Goal: Navigation & Orientation: Find specific page/section

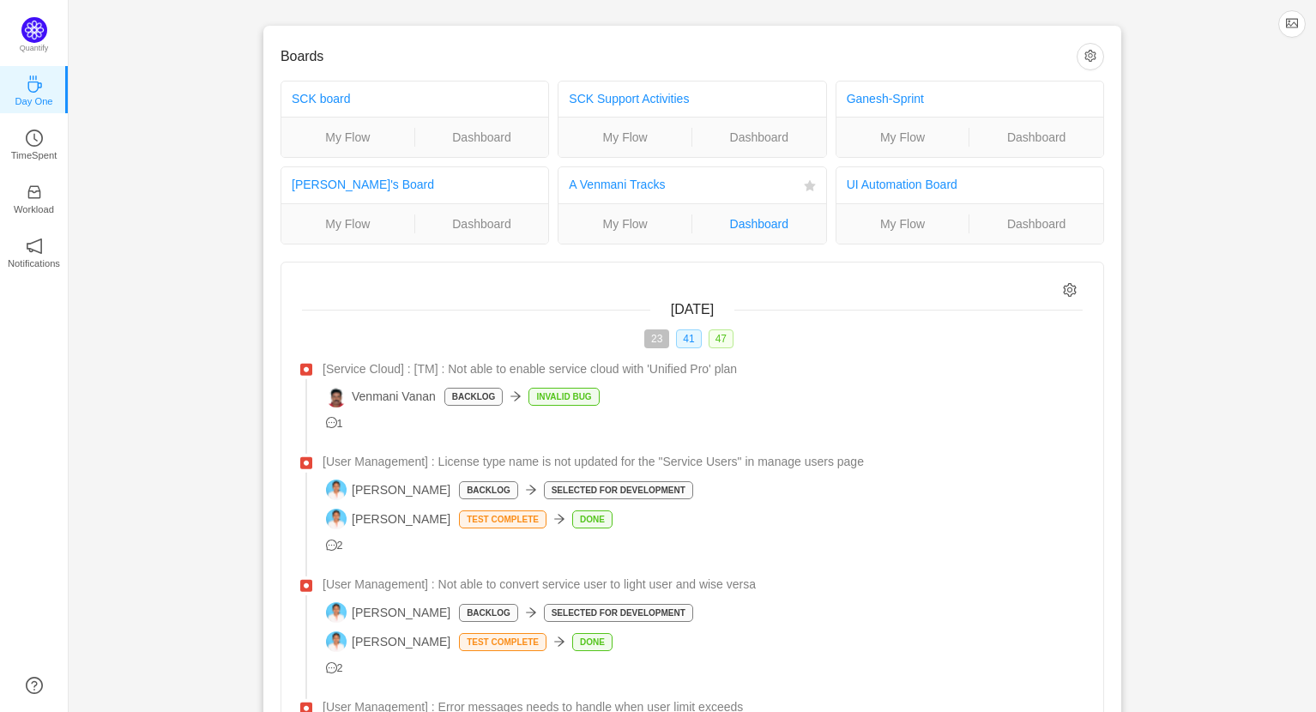
click at [745, 222] on link "Dashboard" at bounding box center [759, 223] width 134 height 19
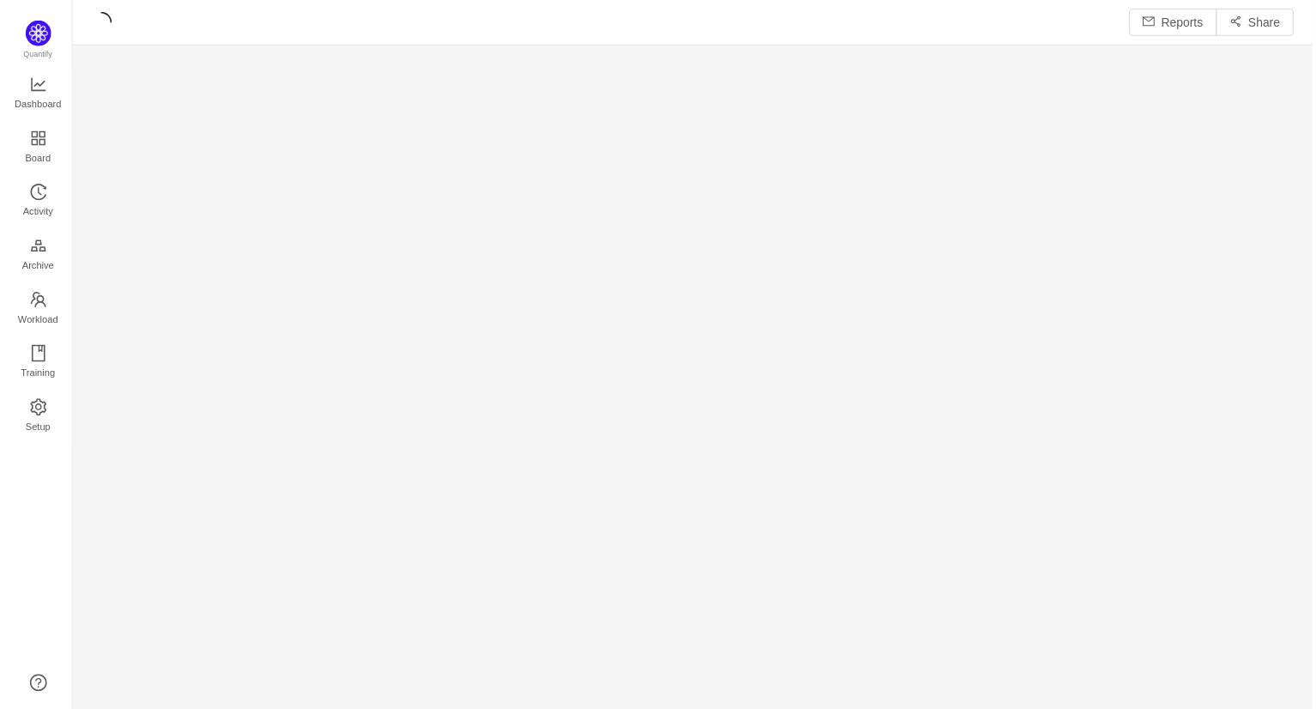
scroll to position [713, 1247]
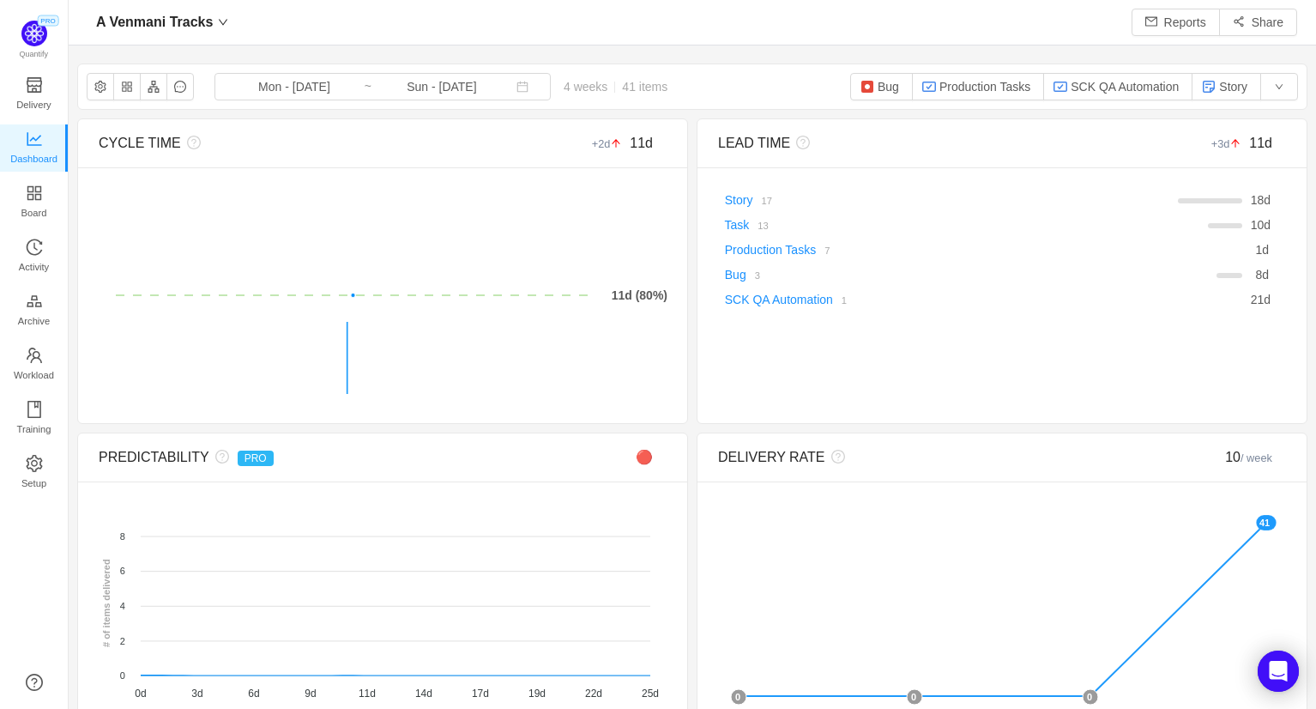
scroll to position [9, 8]
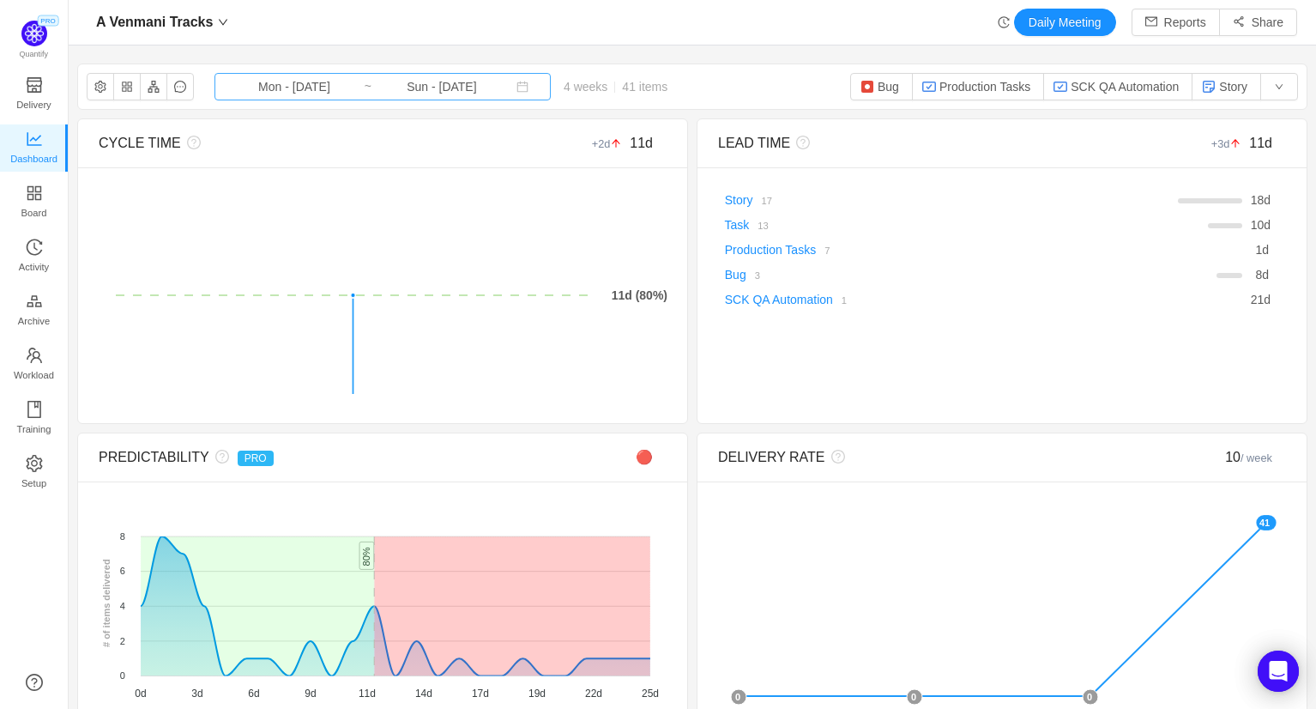
click at [372, 88] on input "Sun - [DATE]" at bounding box center [441, 86] width 139 height 19
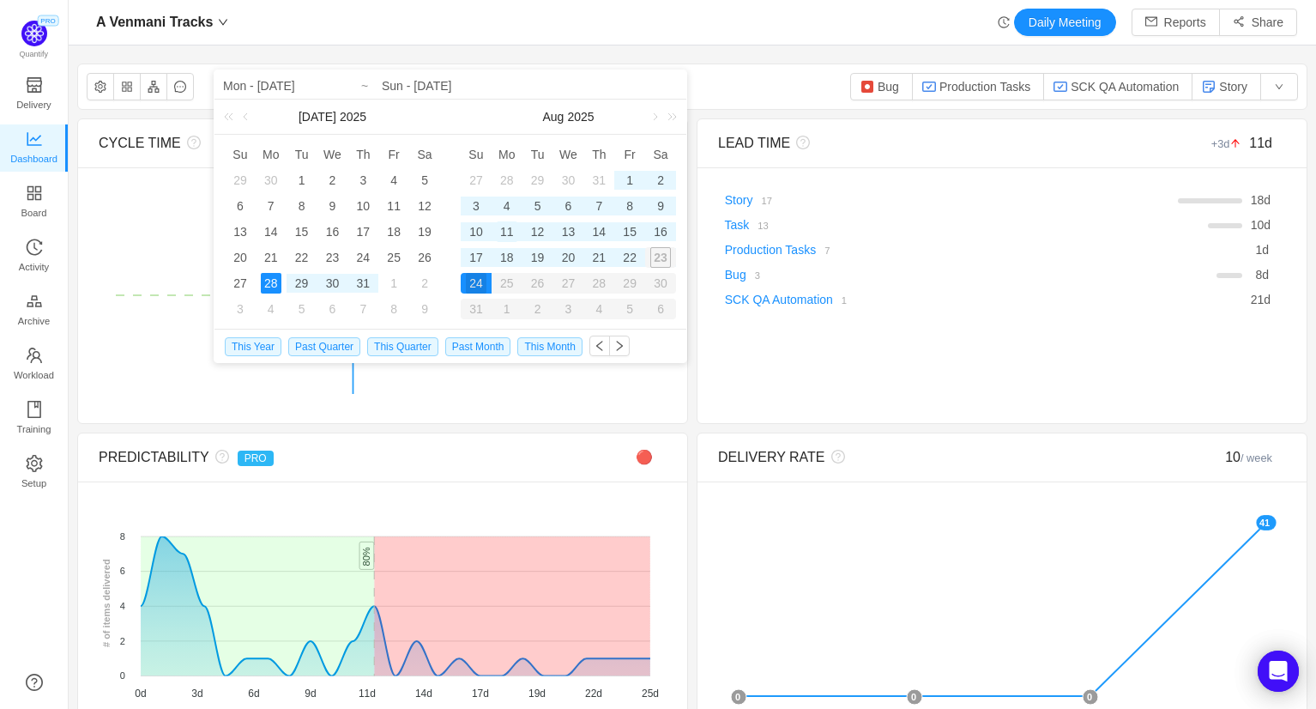
click at [509, 232] on div "11" at bounding box center [507, 231] width 21 height 21
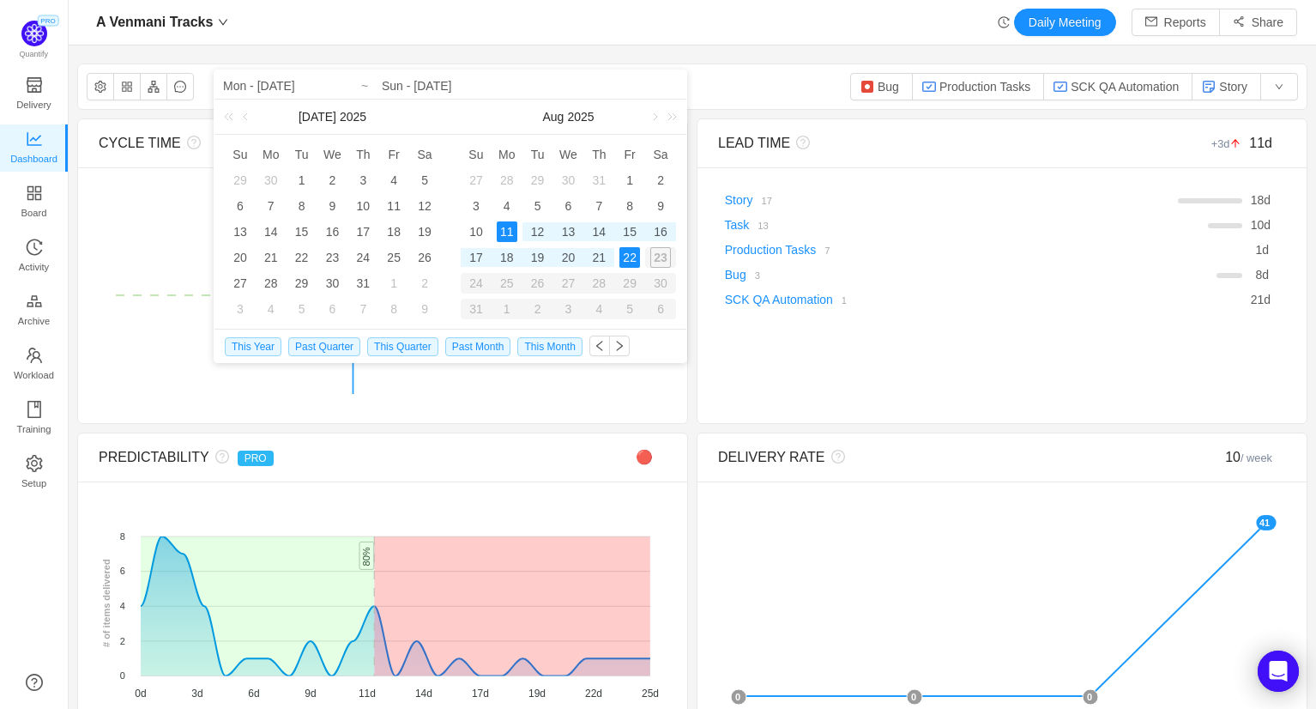
click at [626, 254] on div "22" at bounding box center [629, 257] width 21 height 21
type input "Mon - [DATE]"
type input "Fri - [DATE]"
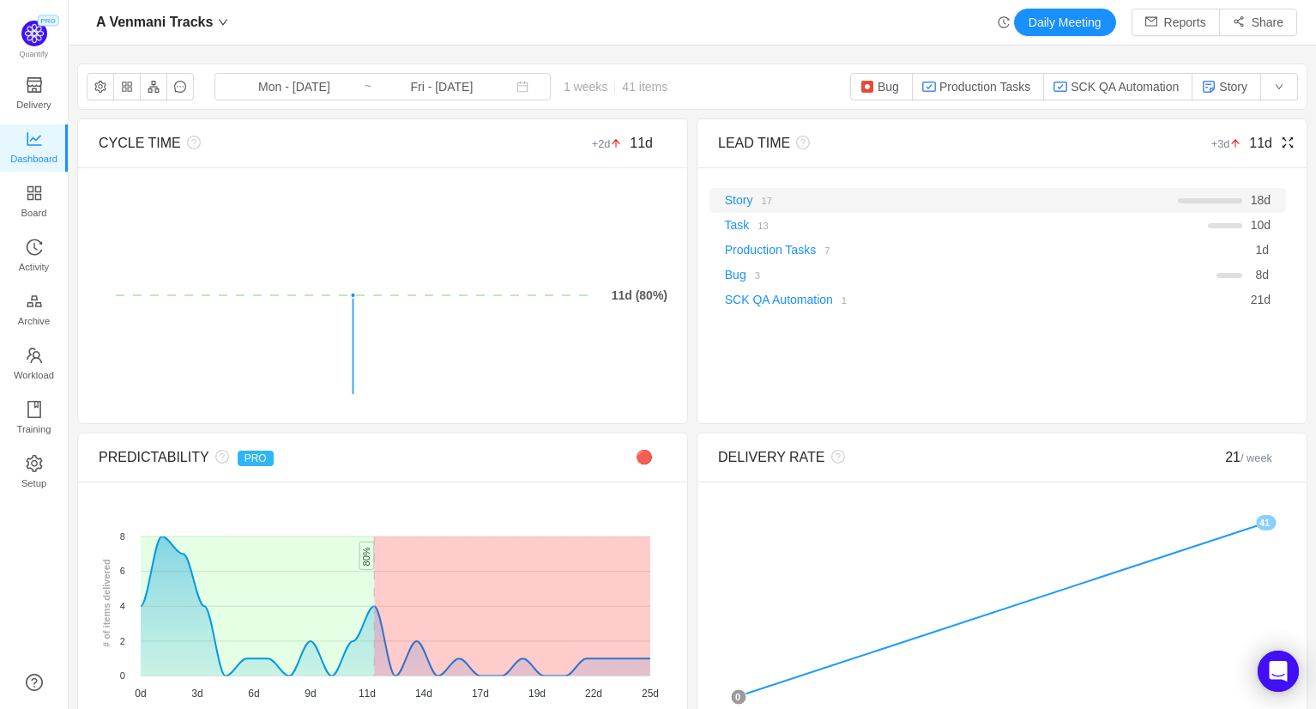
click at [771, 198] on small "17" at bounding box center [766, 201] width 10 height 10
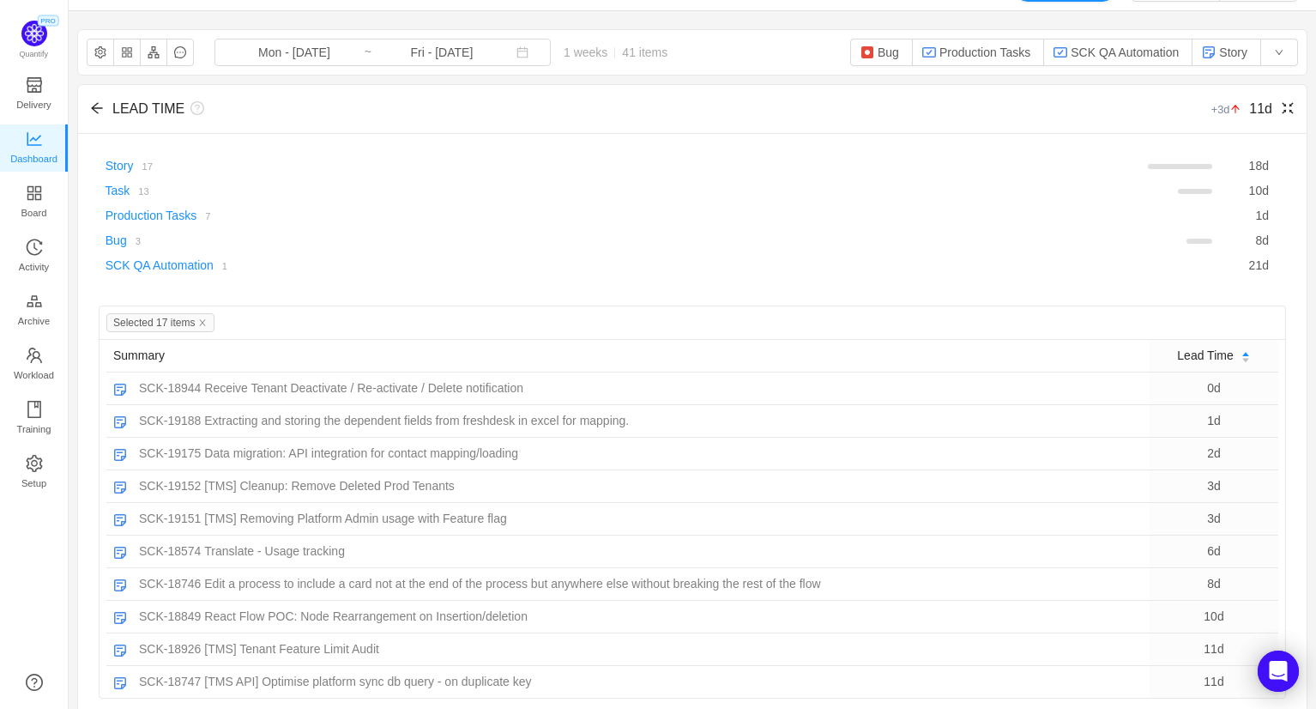
scroll to position [94, 0]
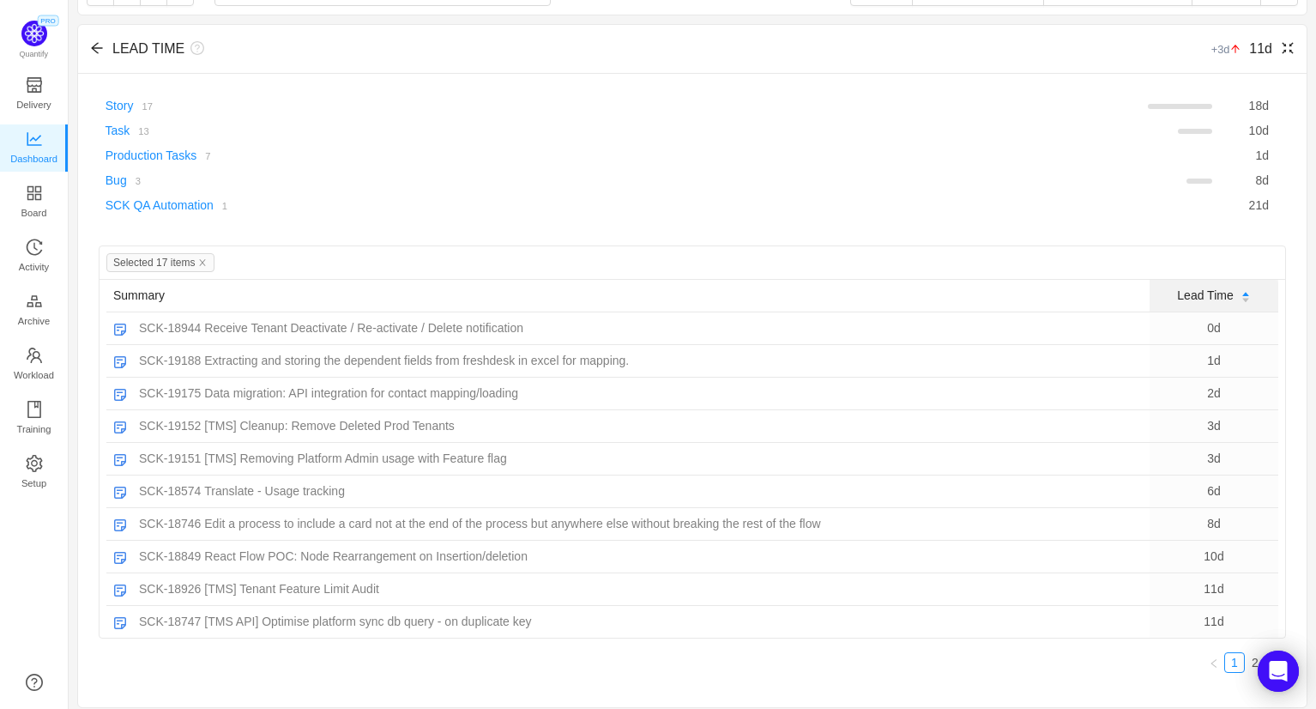
click at [1243, 296] on icon "icon: caret-down" at bounding box center [1244, 300] width 9 height 9
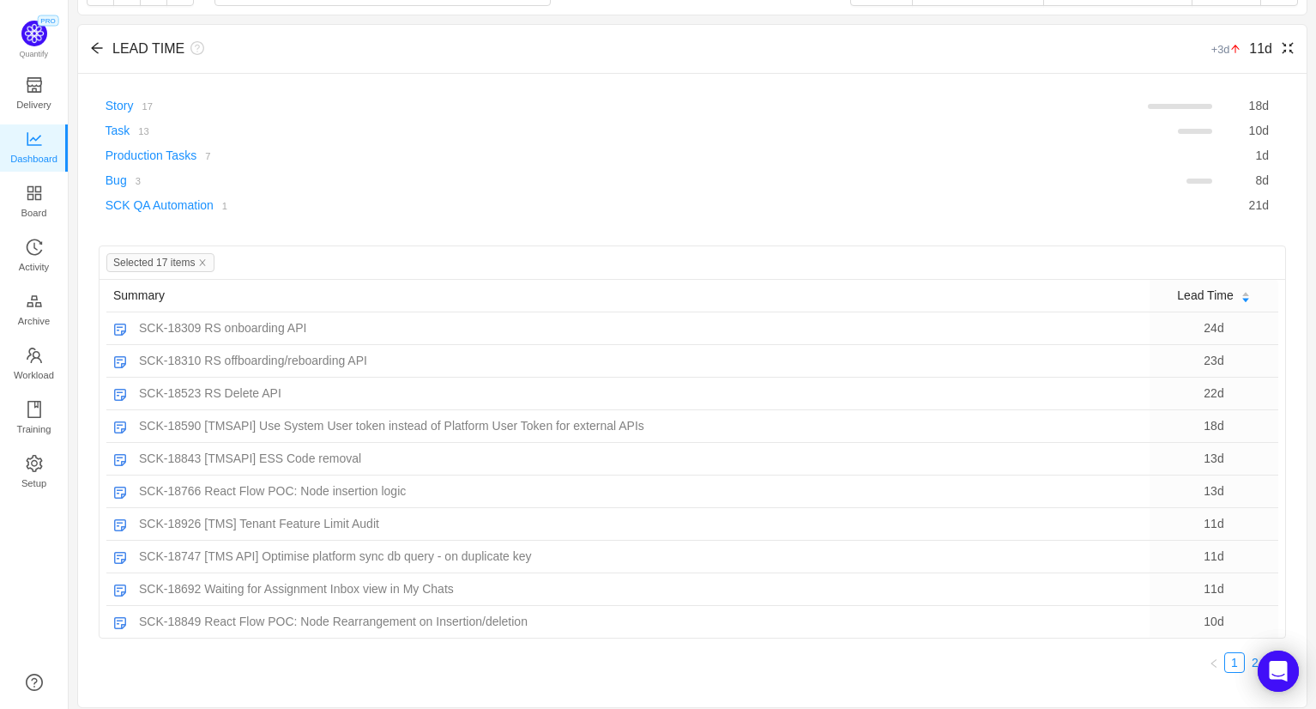
click at [1255, 653] on link "2" at bounding box center [1255, 662] width 19 height 19
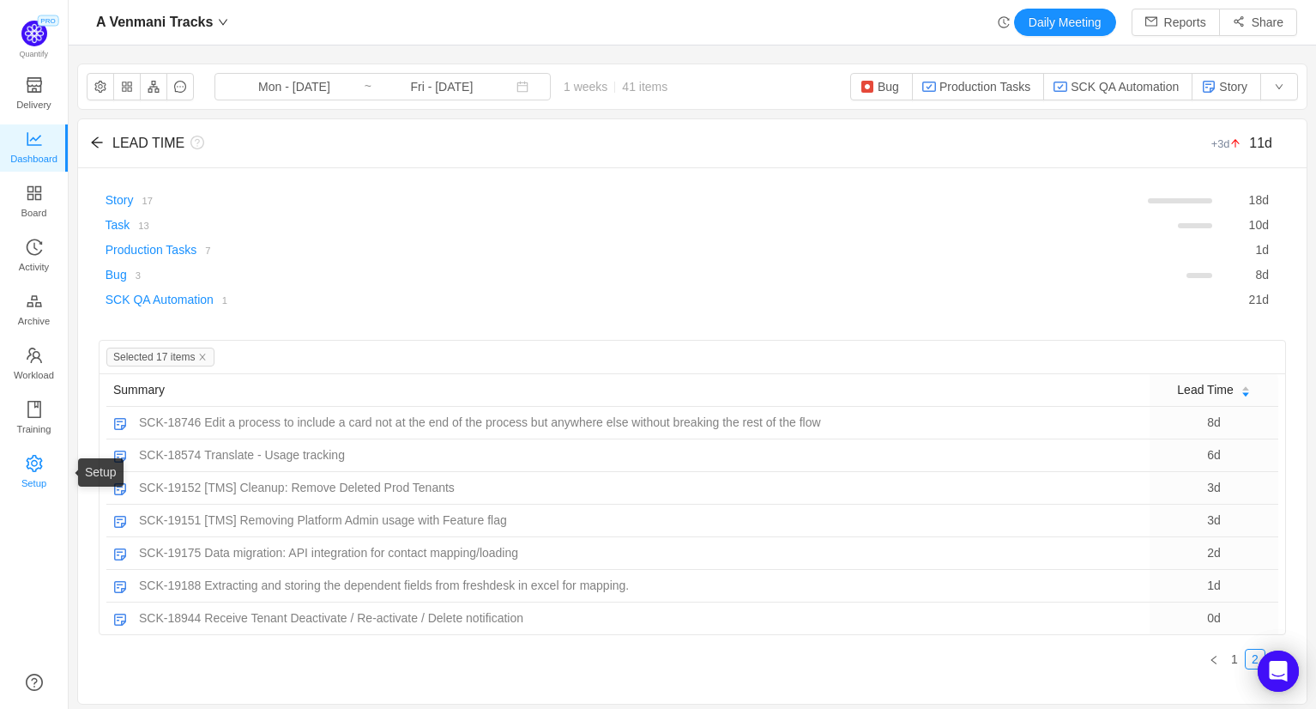
click at [37, 469] on span "Setup" at bounding box center [33, 483] width 25 height 34
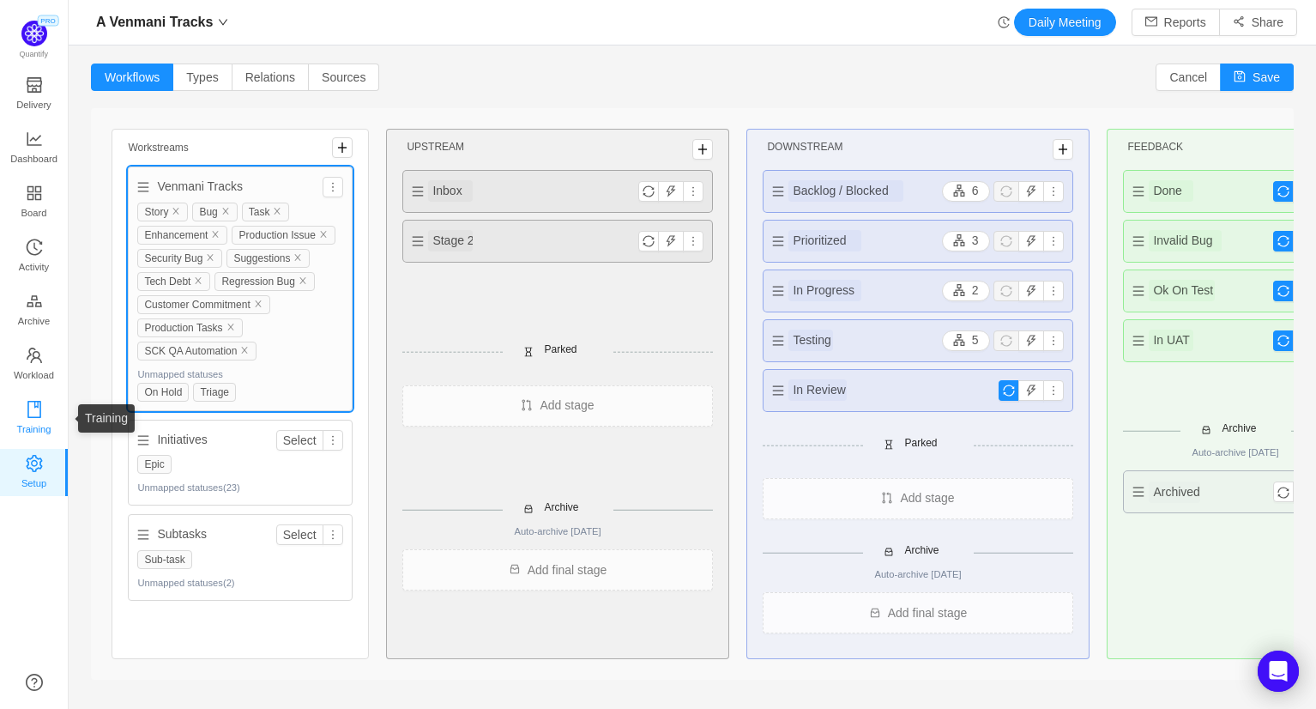
click at [33, 410] on icon "icon: book" at bounding box center [34, 409] width 17 height 17
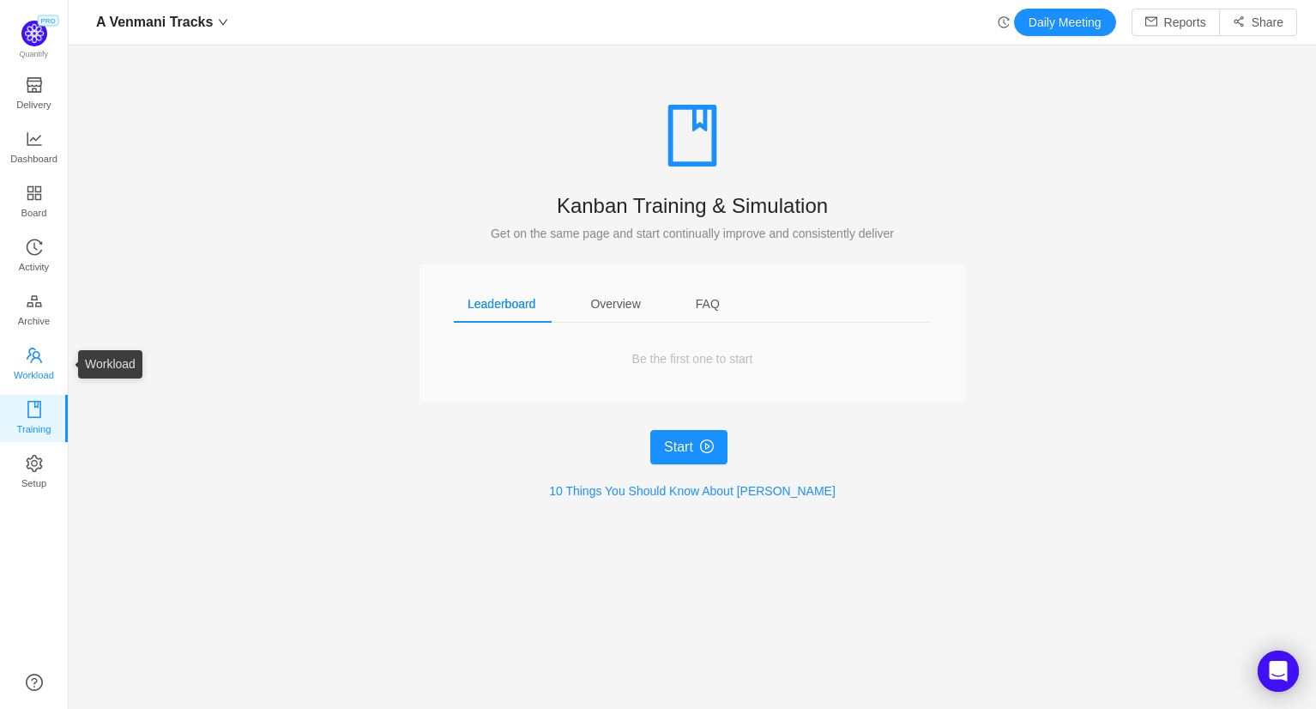
click at [32, 365] on span "Workload" at bounding box center [34, 375] width 40 height 34
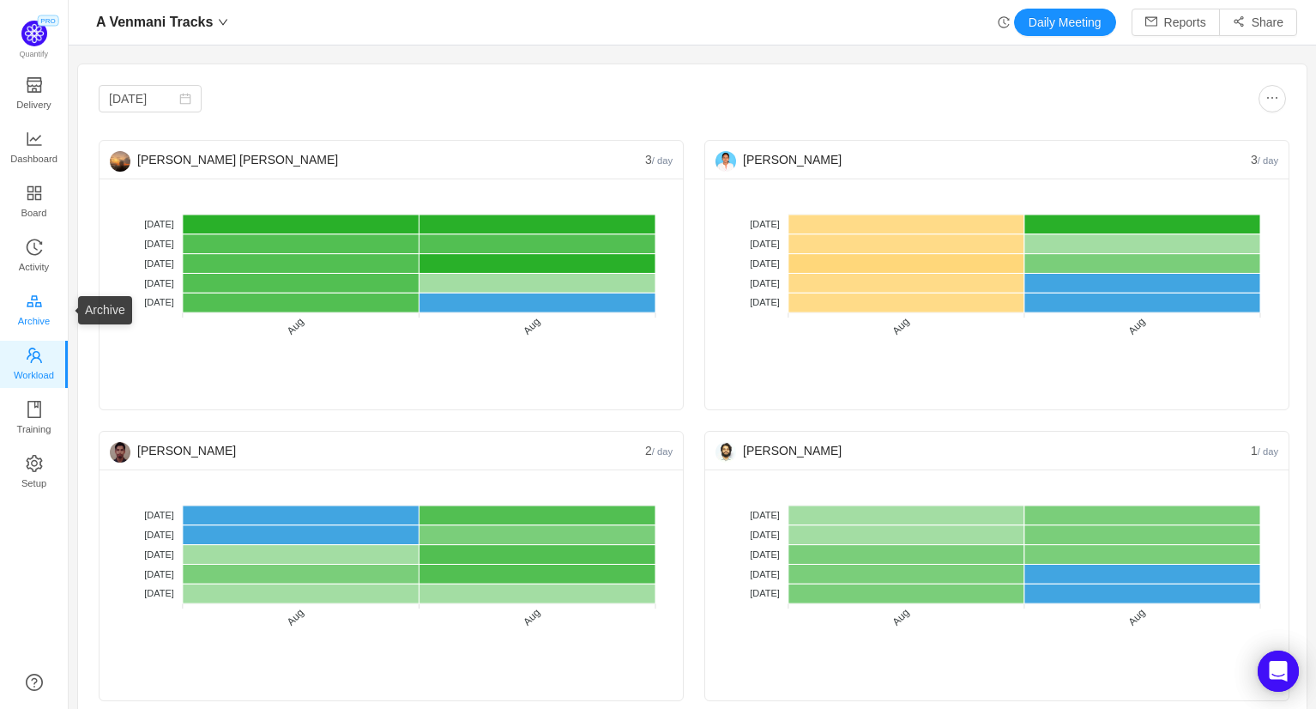
click at [42, 307] on span "Archive" at bounding box center [34, 321] width 32 height 34
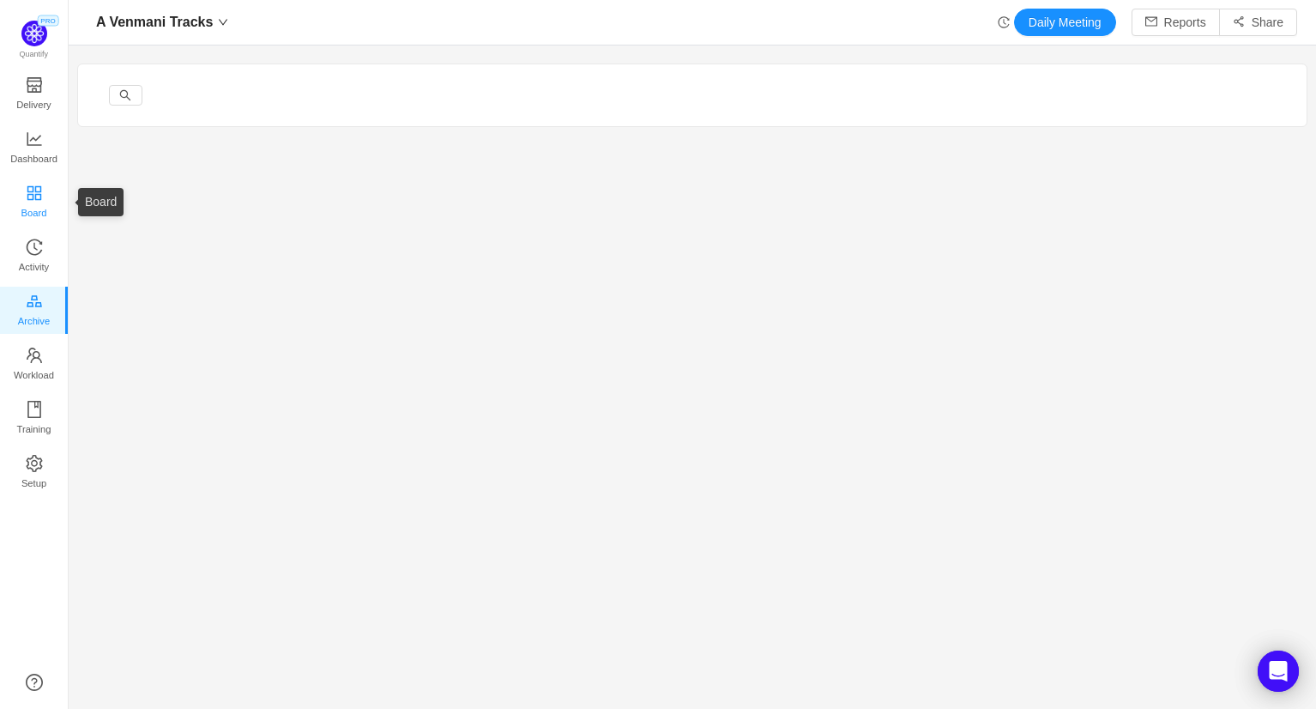
click at [32, 190] on icon "icon: appstore" at bounding box center [34, 192] width 14 height 14
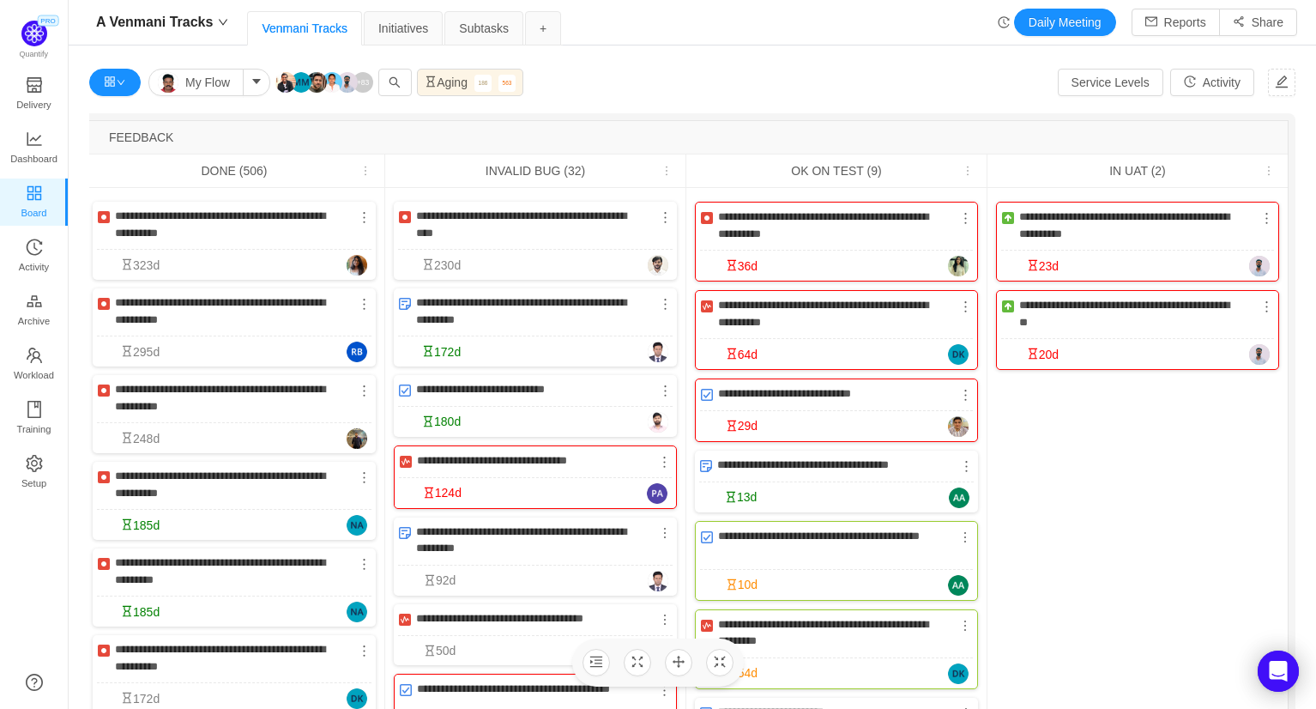
scroll to position [0, 3343]
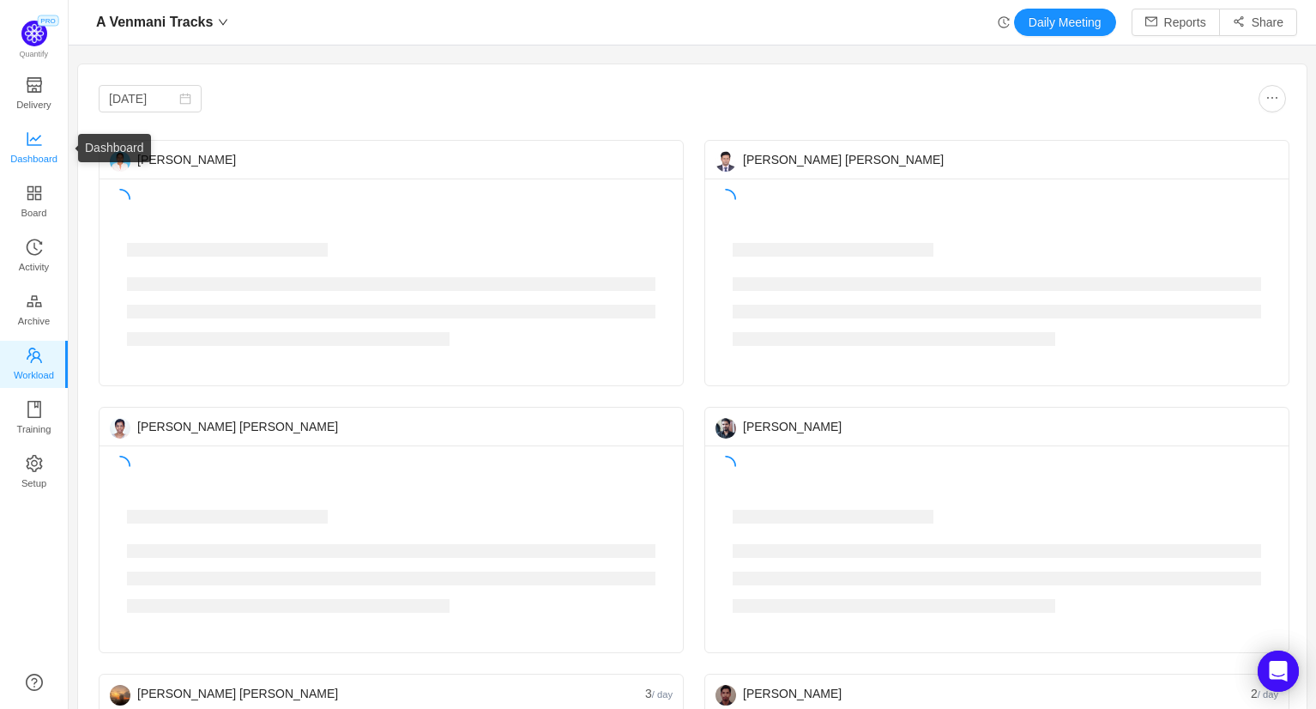
click at [30, 139] on icon "icon: line-chart" at bounding box center [34, 139] width 15 height 14
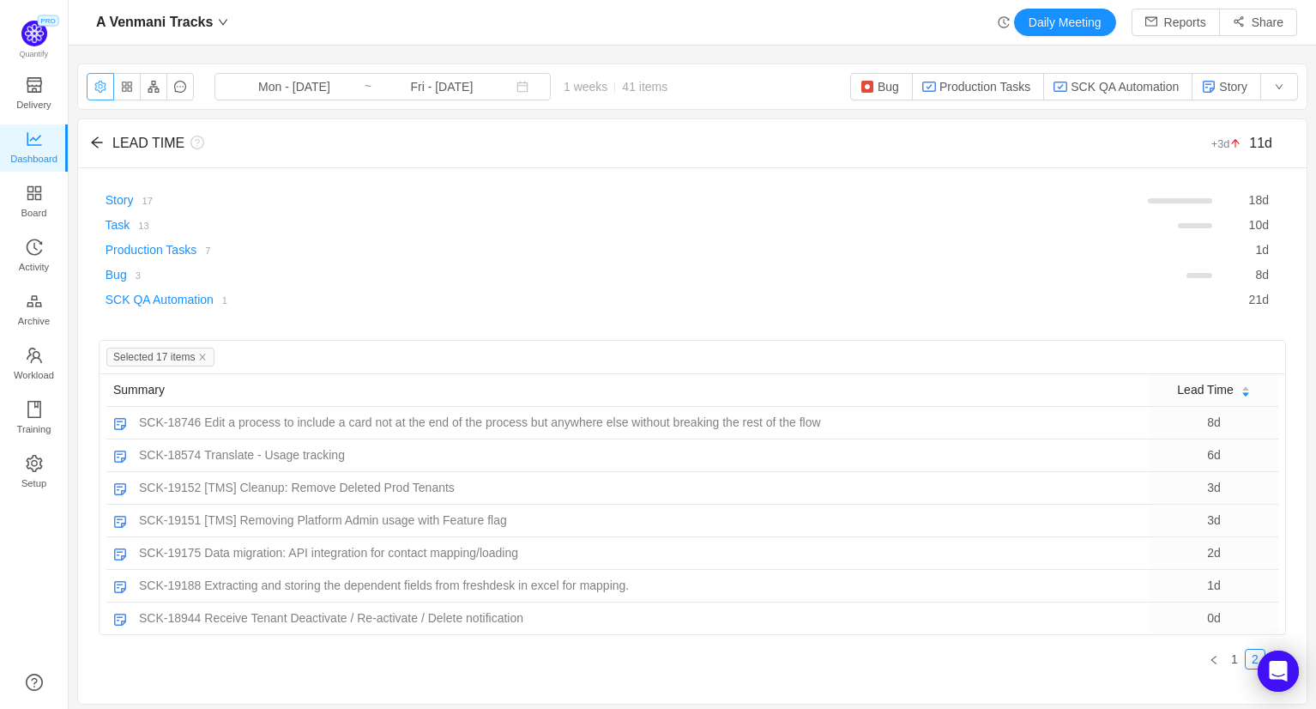
click at [99, 87] on button "button" at bounding box center [100, 86] width 27 height 27
